Goal: Find specific page/section: Find specific page/section

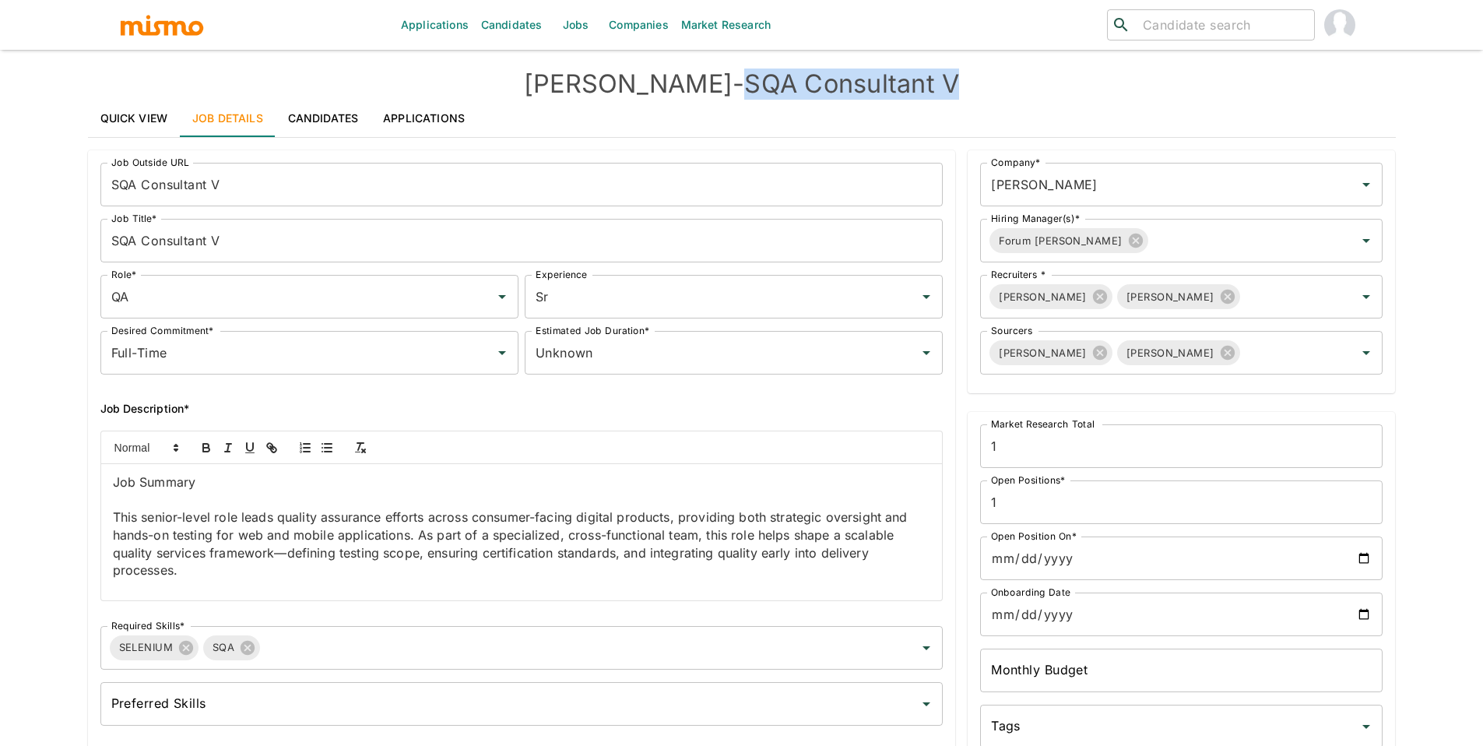
scroll to position [1120, 0]
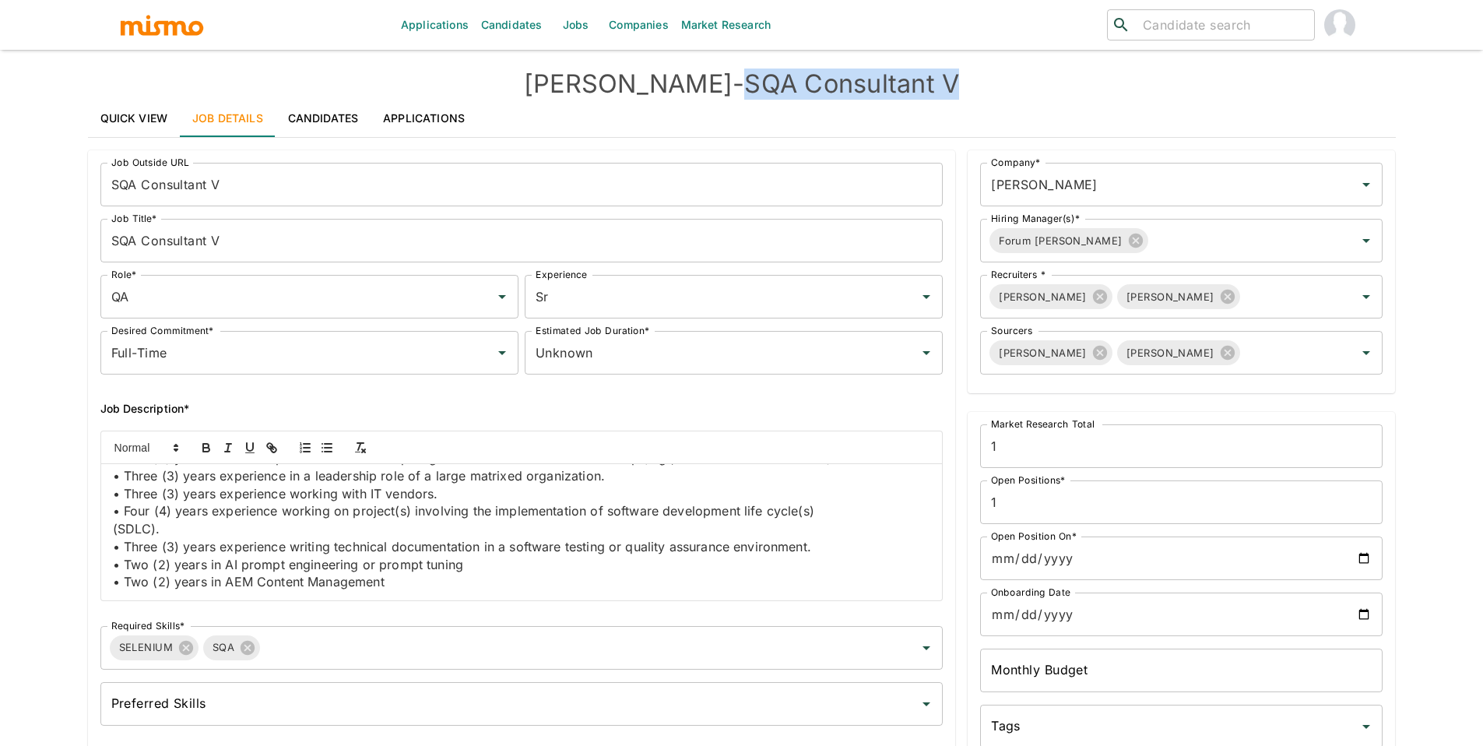
click at [562, 30] on link "Jobs" at bounding box center [575, 25] width 54 height 50
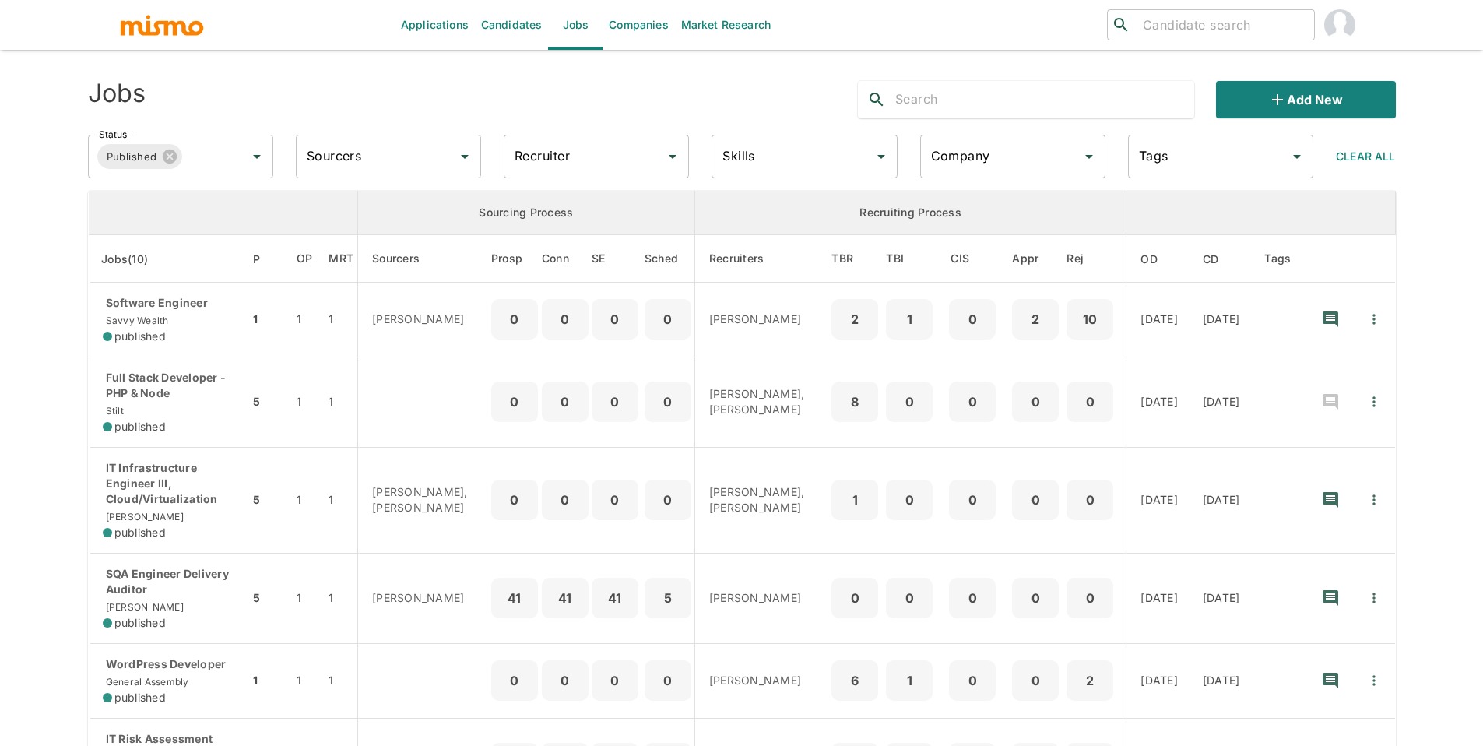
click at [557, 158] on input "Recruiter" at bounding box center [585, 157] width 148 height 30
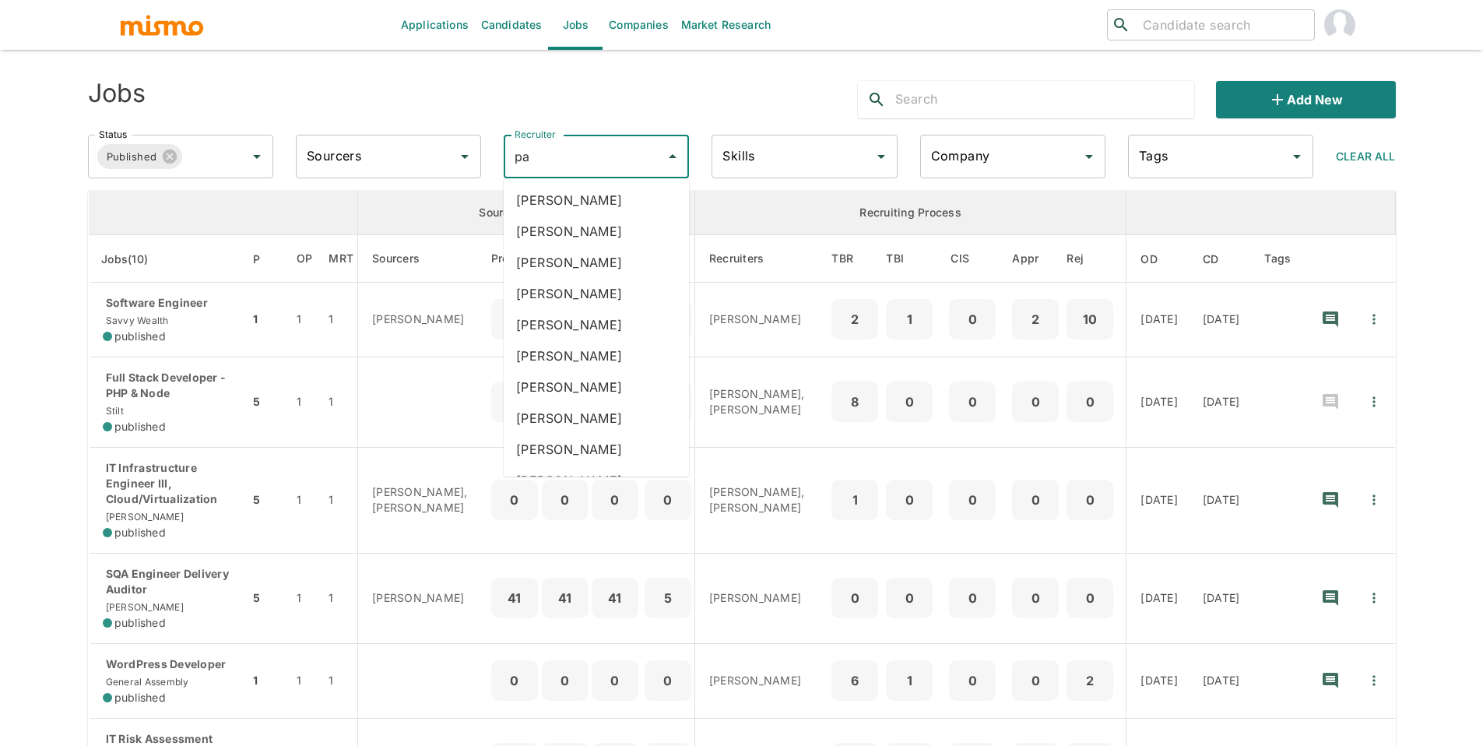
type input "pao"
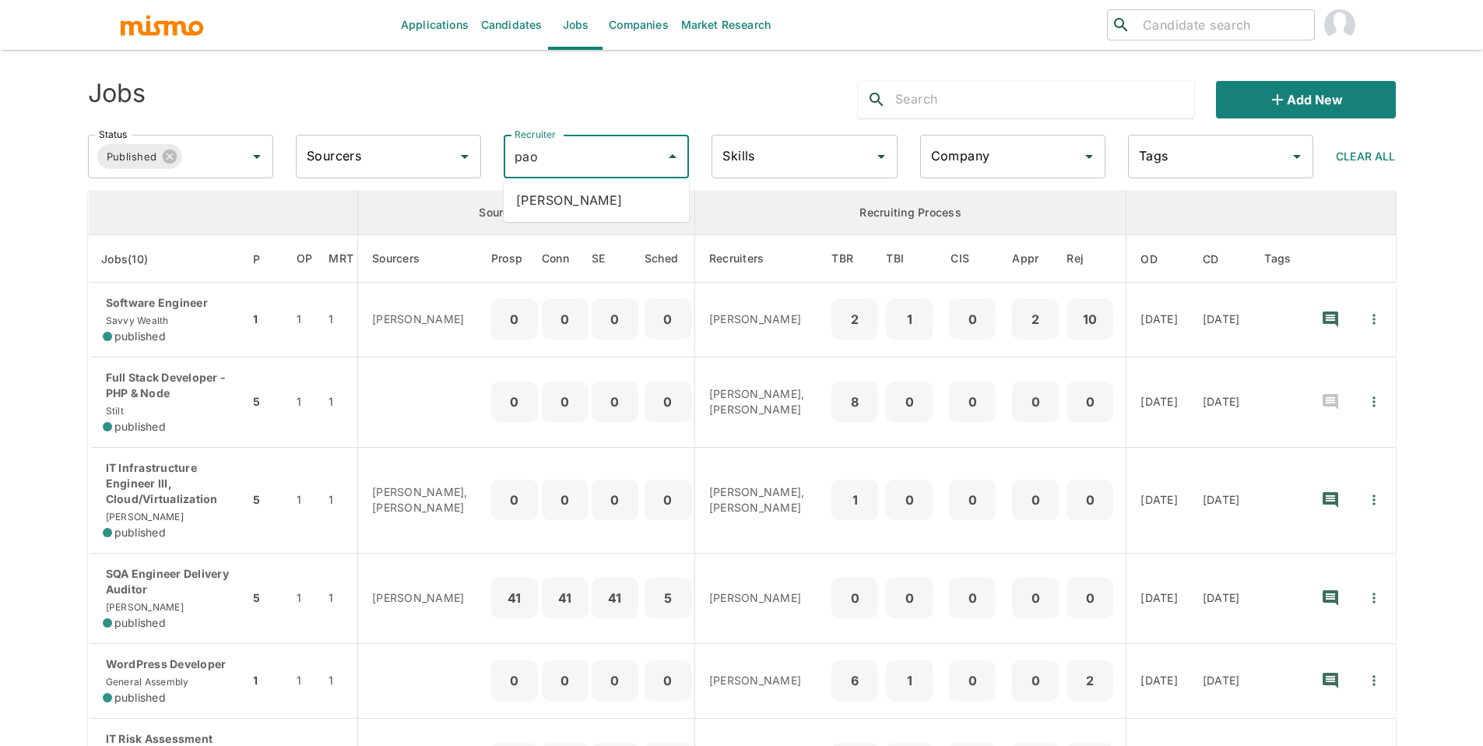
click at [610, 194] on li "[PERSON_NAME]" at bounding box center [596, 199] width 185 height 31
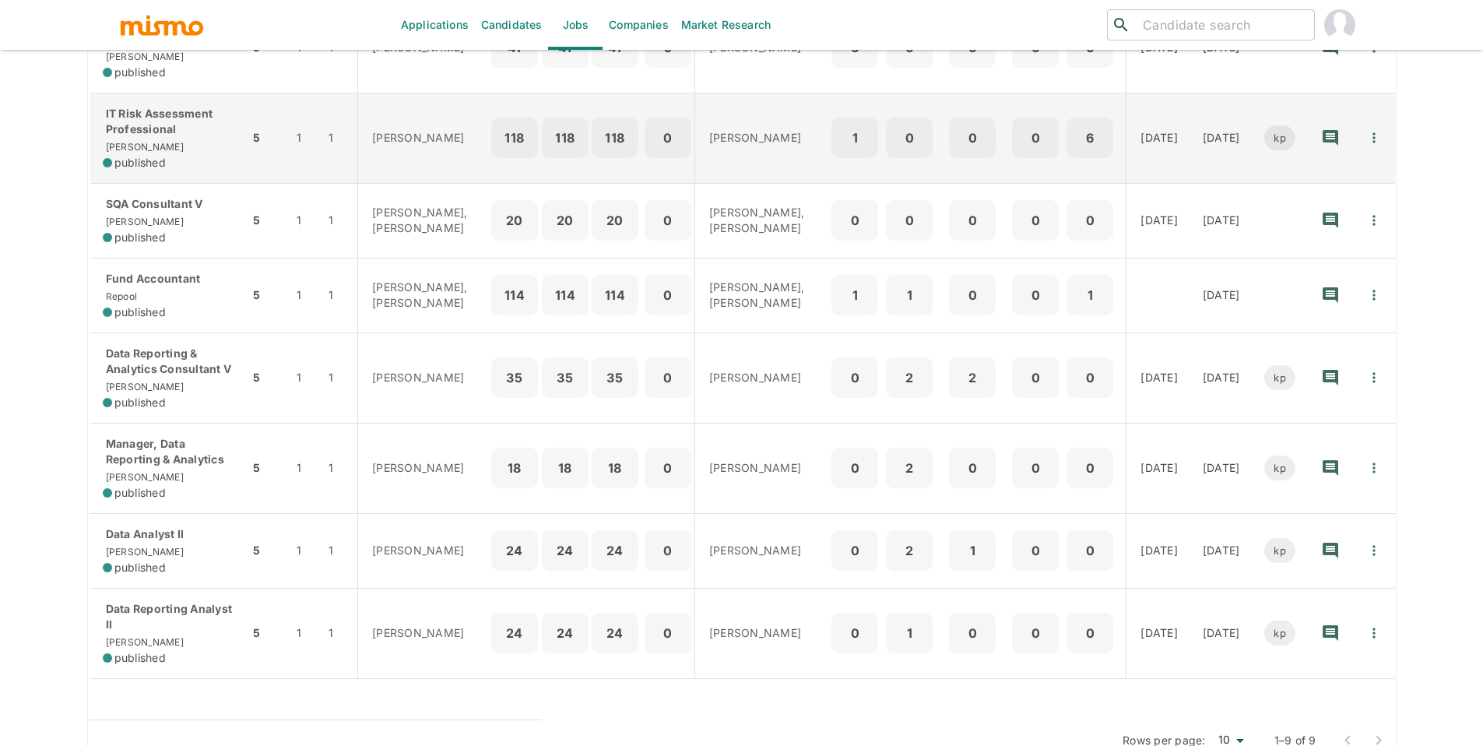
scroll to position [427, 0]
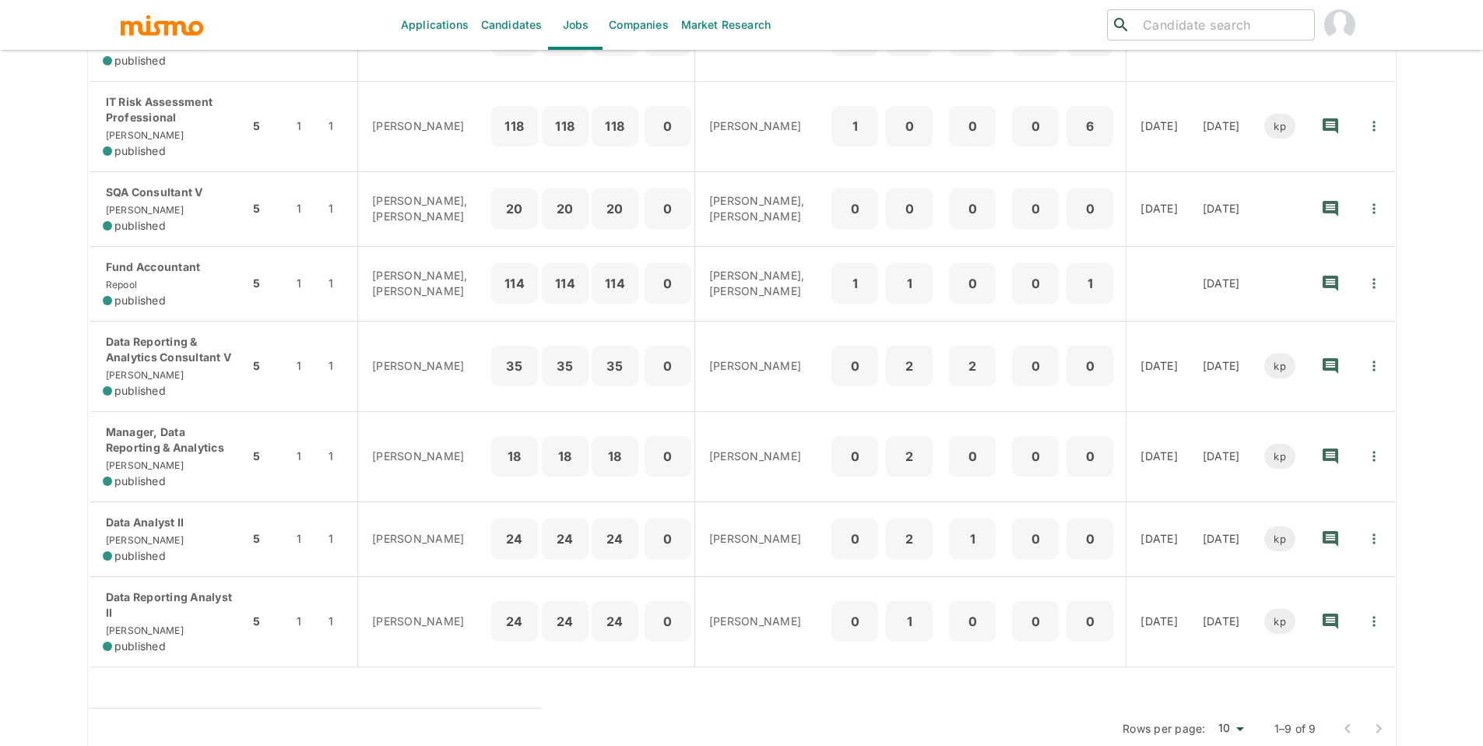
drag, startPoint x: 1382, startPoint y: 711, endPoint x: 1368, endPoint y: 697, distance: 19.8
click at [1382, 713] on div at bounding box center [1363, 728] width 62 height 31
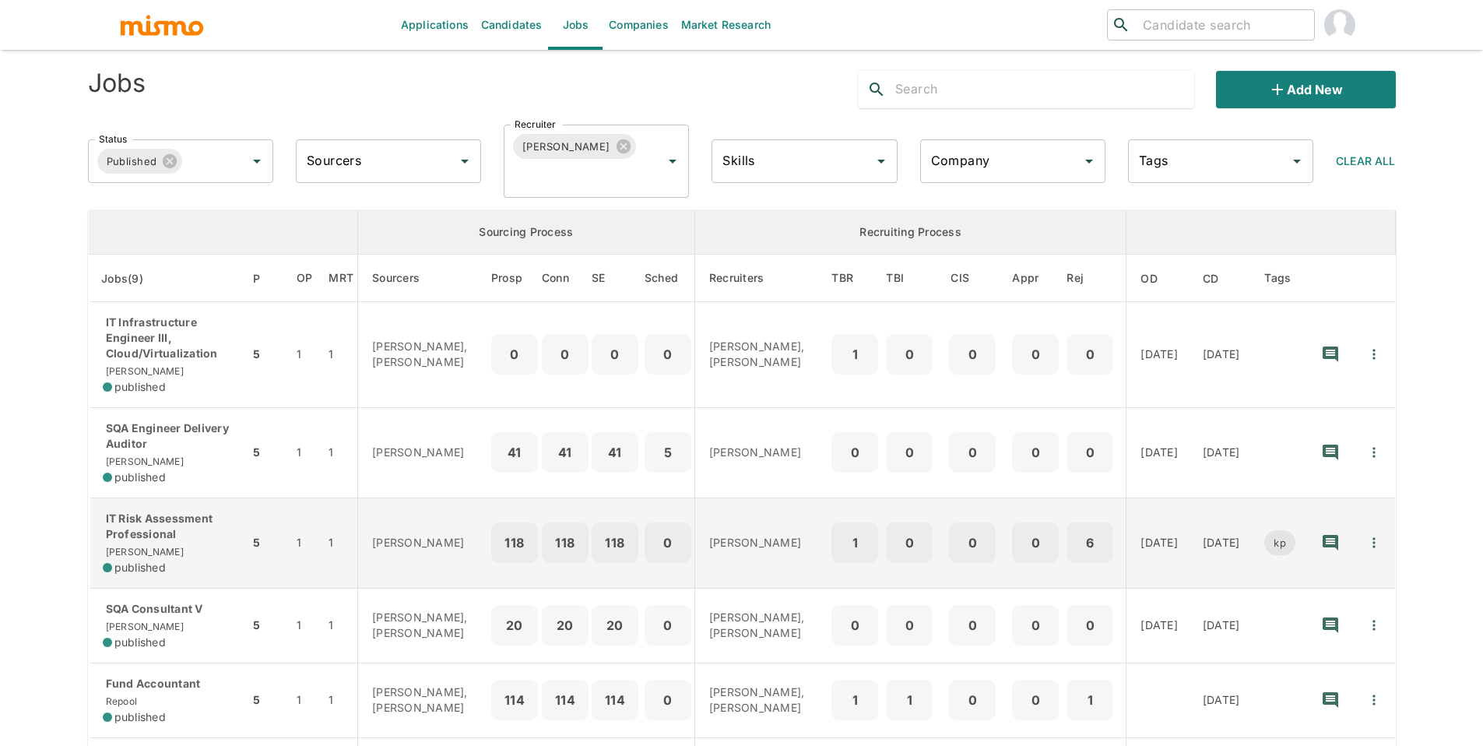
scroll to position [0, 0]
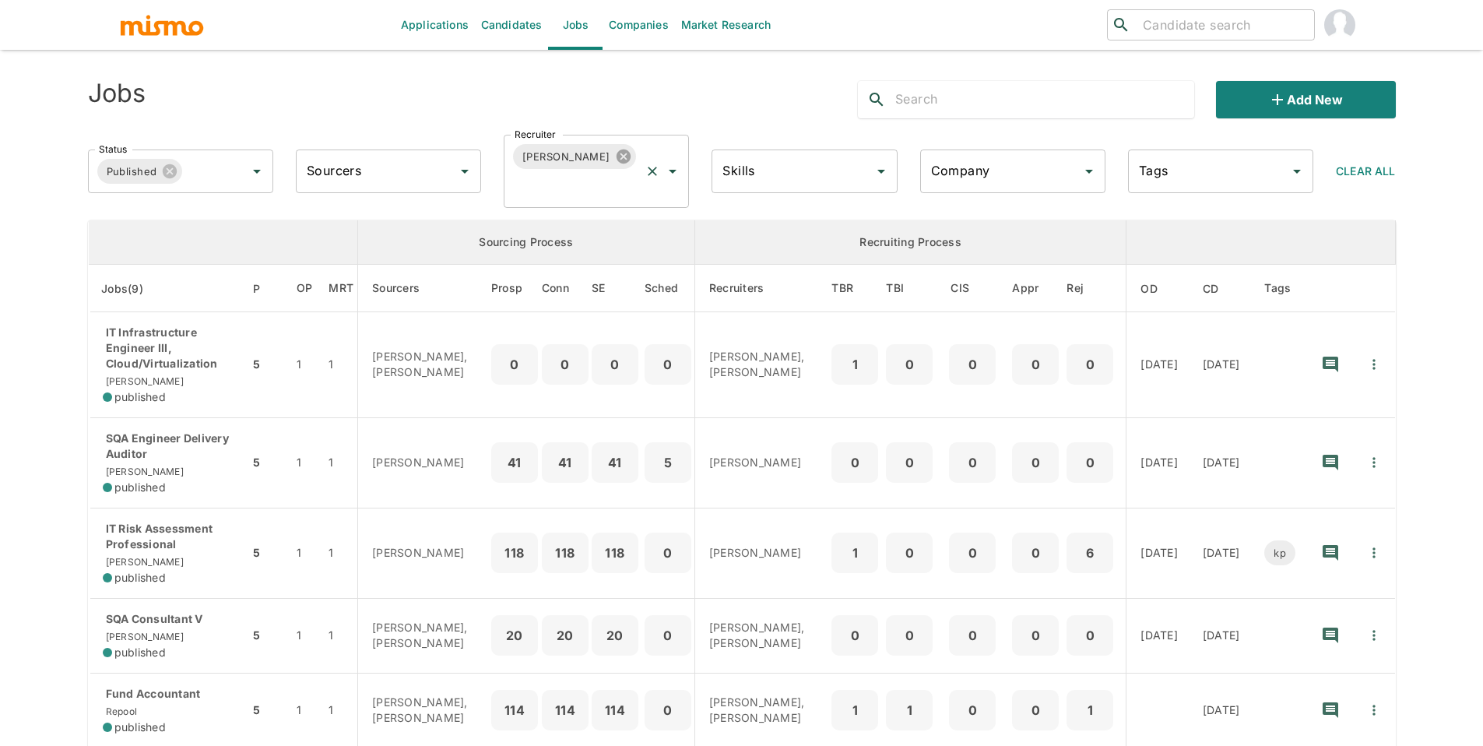
click at [617, 157] on icon at bounding box center [624, 156] width 14 height 14
